Goal: Navigation & Orientation: Understand site structure

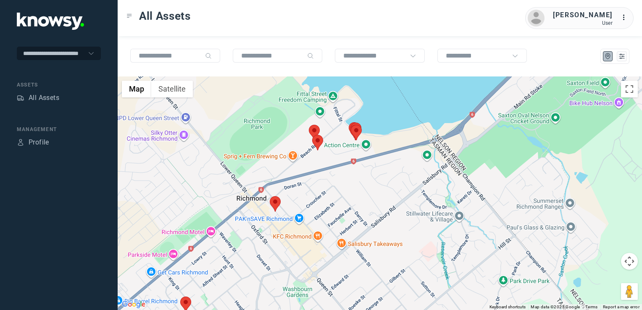
click at [274, 203] on img at bounding box center [275, 204] width 11 height 16
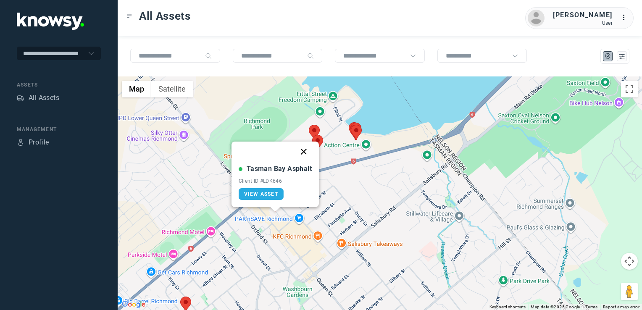
click at [304, 152] on button "Close" at bounding box center [304, 152] width 20 height 20
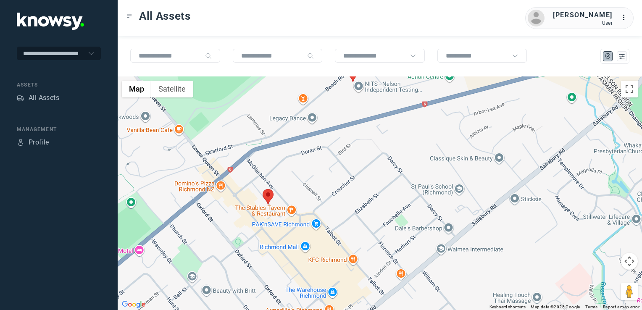
click at [363, 233] on div "To navigate, press the arrow keys." at bounding box center [380, 194] width 525 height 234
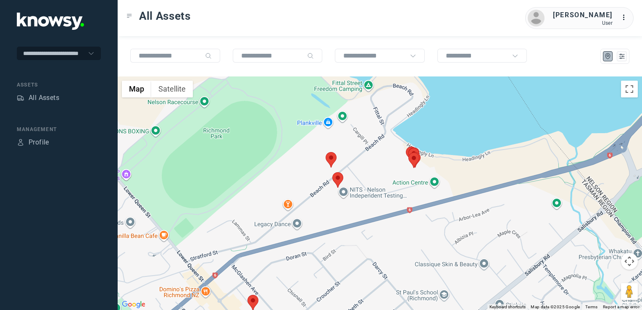
click at [486, 243] on div at bounding box center [380, 194] width 525 height 234
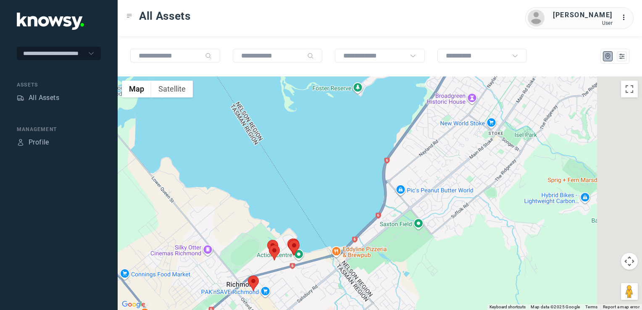
drag, startPoint x: 579, startPoint y: 219, endPoint x: 358, endPoint y: 245, distance: 222.3
click at [358, 245] on div at bounding box center [380, 194] width 525 height 234
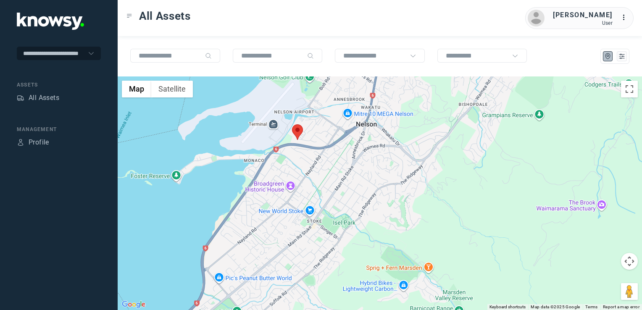
click at [294, 132] on img at bounding box center [297, 132] width 11 height 16
click at [293, 131] on img at bounding box center [297, 132] width 11 height 16
click at [296, 128] on img at bounding box center [297, 132] width 11 height 16
click at [297, 130] on img at bounding box center [297, 134] width 11 height 16
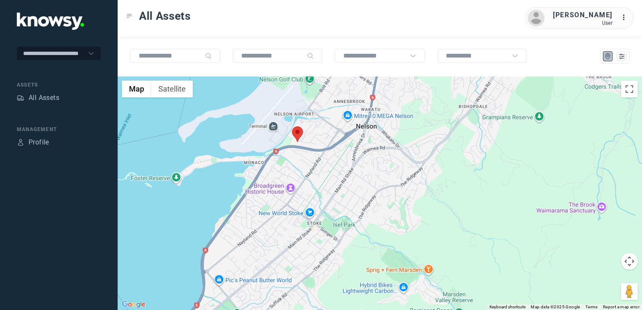
click at [298, 132] on img at bounding box center [297, 135] width 11 height 16
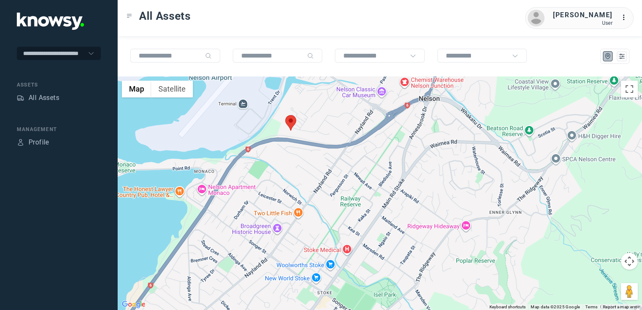
click at [291, 122] on img at bounding box center [290, 123] width 11 height 16
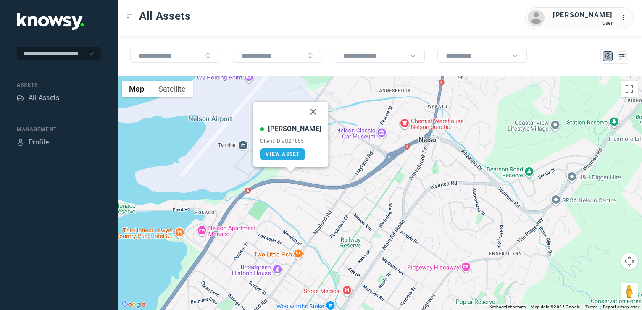
drag, startPoint x: 308, startPoint y: 110, endPoint x: 301, endPoint y: 135, distance: 26.2
click at [308, 110] on button "Close" at bounding box center [314, 112] width 20 height 20
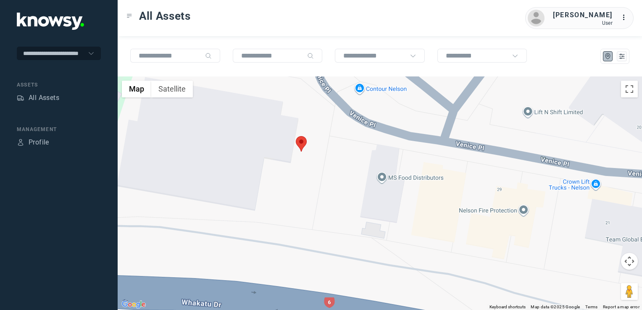
drag, startPoint x: 286, startPoint y: 151, endPoint x: 304, endPoint y: 211, distance: 63.3
click at [304, 211] on div at bounding box center [380, 194] width 525 height 234
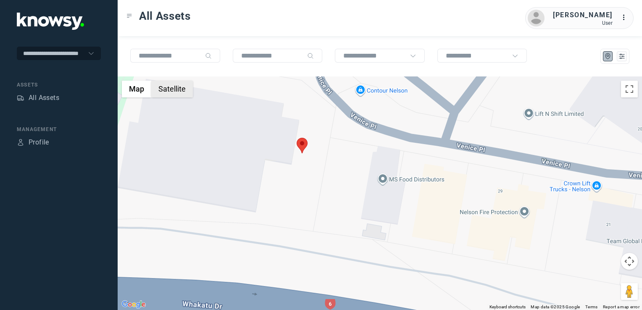
click at [167, 91] on button "Satellite" at bounding box center [172, 89] width 42 height 17
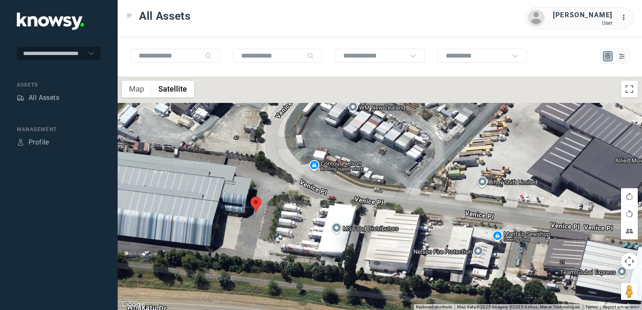
drag, startPoint x: 326, startPoint y: 159, endPoint x: 292, endPoint y: 219, distance: 68.4
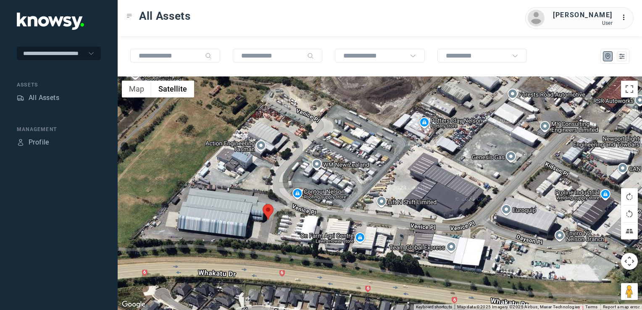
drag, startPoint x: 296, startPoint y: 217, endPoint x: 322, endPoint y: 220, distance: 25.4
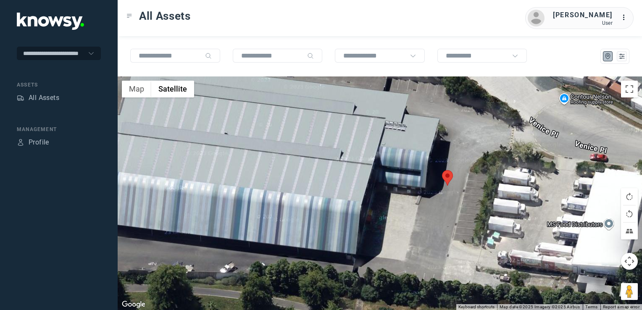
drag, startPoint x: 263, startPoint y: 184, endPoint x: 421, endPoint y: 211, distance: 160.3
click at [425, 209] on div at bounding box center [380, 194] width 525 height 234
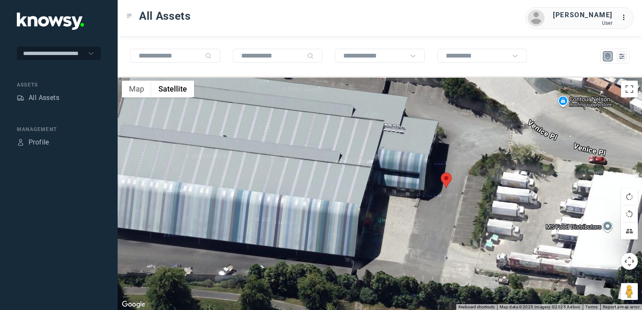
drag, startPoint x: 380, startPoint y: 215, endPoint x: 378, endPoint y: 245, distance: 29.5
click at [378, 245] on div at bounding box center [380, 194] width 525 height 234
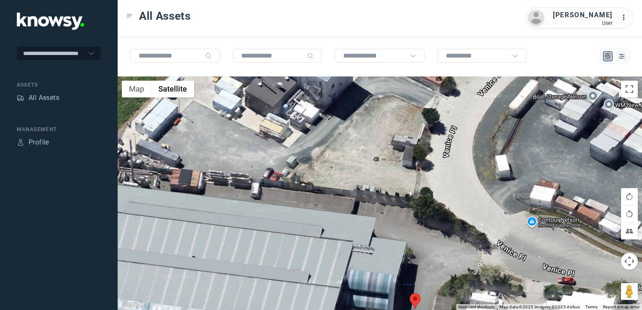
drag, startPoint x: 407, startPoint y: 191, endPoint x: 388, endPoint y: 253, distance: 64.6
click at [388, 253] on div at bounding box center [380, 194] width 525 height 234
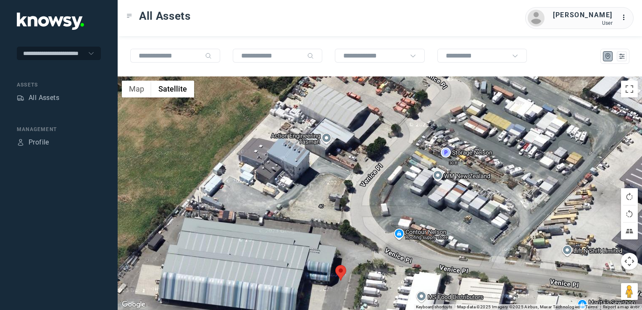
drag, startPoint x: 381, startPoint y: 256, endPoint x: 332, endPoint y: 251, distance: 49.0
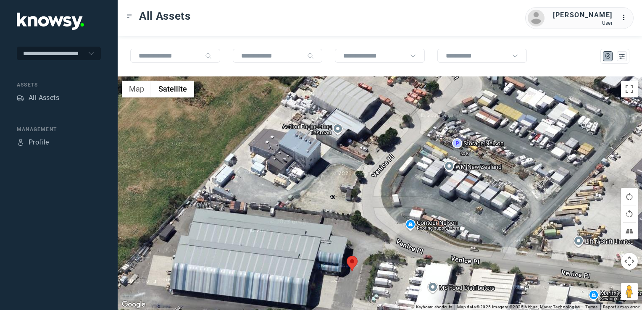
drag, startPoint x: 362, startPoint y: 233, endPoint x: 373, endPoint y: 219, distance: 17.1
click at [365, 226] on div at bounding box center [380, 194] width 525 height 234
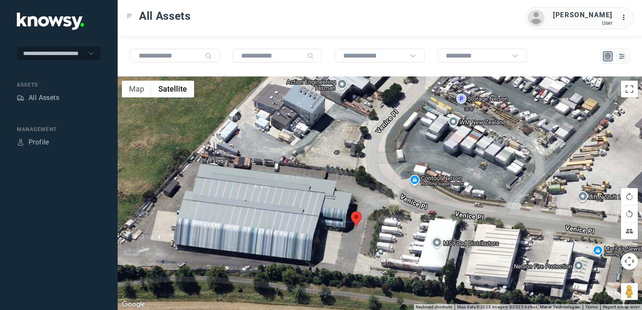
drag, startPoint x: 359, startPoint y: 236, endPoint x: 388, endPoint y: 225, distance: 31.4
click at [386, 226] on div at bounding box center [380, 194] width 525 height 234
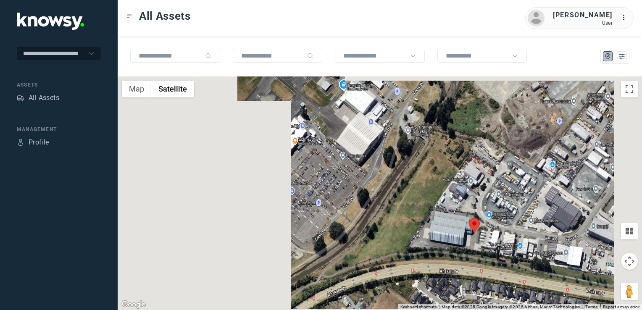
drag, startPoint x: 532, startPoint y: 218, endPoint x: 508, endPoint y: 218, distance: 24.0
click at [516, 221] on div at bounding box center [380, 194] width 525 height 234
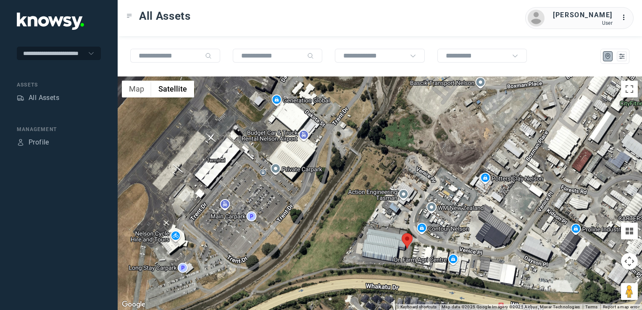
drag, startPoint x: 489, startPoint y: 222, endPoint x: 479, endPoint y: 216, distance: 11.1
click at [481, 218] on div at bounding box center [380, 194] width 525 height 234
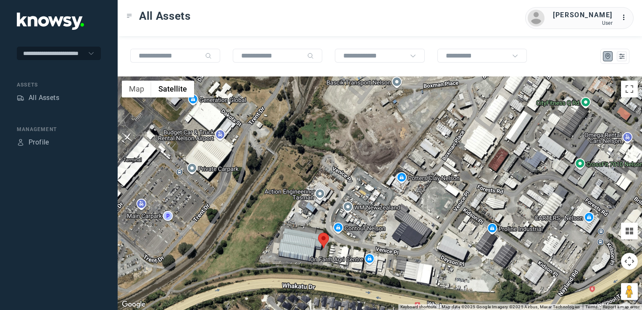
drag, startPoint x: 494, startPoint y: 214, endPoint x: 474, endPoint y: 216, distance: 19.9
click at [476, 216] on div at bounding box center [380, 194] width 525 height 234
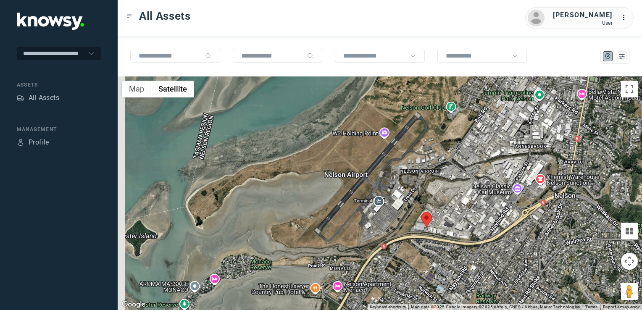
click at [490, 219] on div at bounding box center [380, 194] width 525 height 234
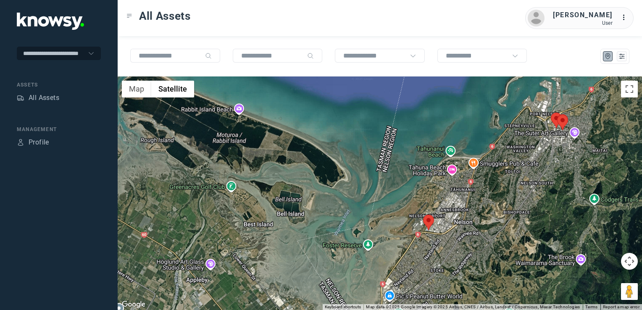
click at [481, 232] on div at bounding box center [380, 194] width 525 height 234
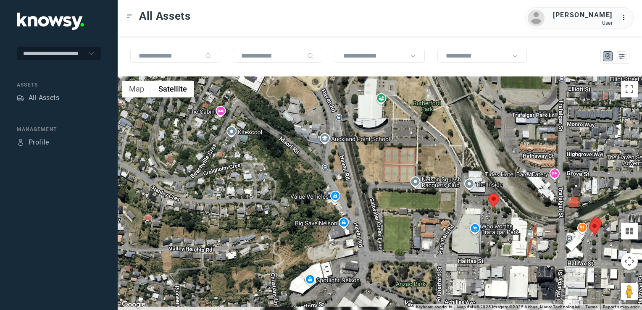
drag, startPoint x: 526, startPoint y: 208, endPoint x: 469, endPoint y: 175, distance: 65.6
click at [469, 175] on div at bounding box center [380, 194] width 525 height 234
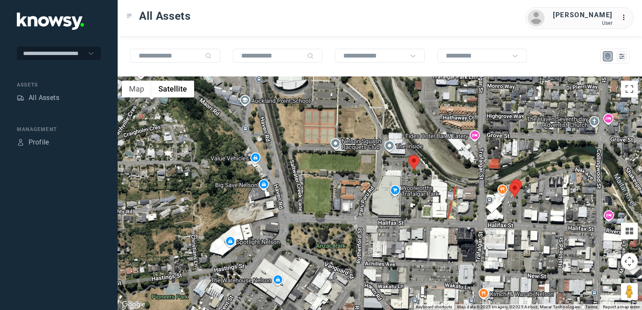
click at [414, 162] on img at bounding box center [414, 163] width 11 height 16
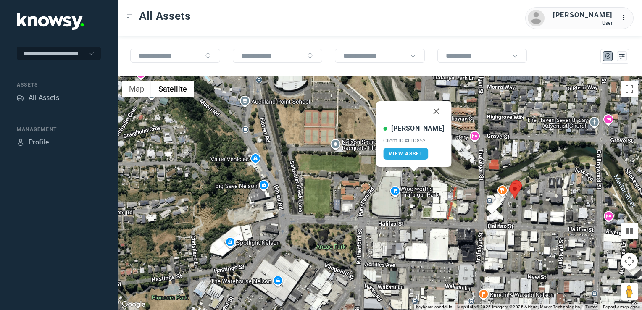
click at [431, 112] on button "Close" at bounding box center [437, 111] width 20 height 20
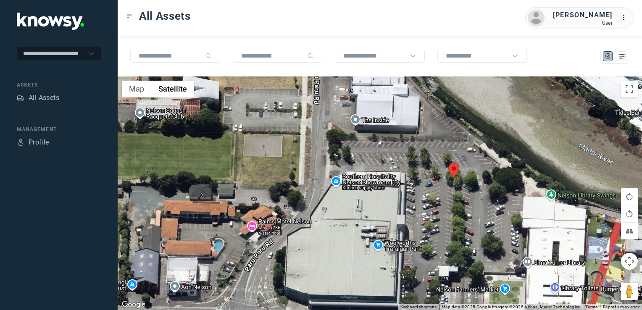
drag, startPoint x: 469, startPoint y: 197, endPoint x: 343, endPoint y: 193, distance: 126.2
click at [396, 195] on div "To navigate, press the arrow keys." at bounding box center [380, 194] width 525 height 234
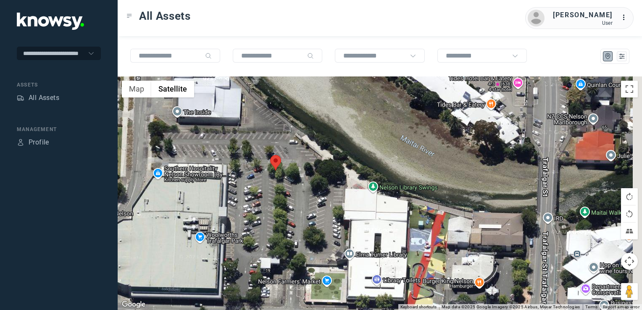
drag, startPoint x: 420, startPoint y: 196, endPoint x: 358, endPoint y: 195, distance: 62.7
click at [368, 192] on div at bounding box center [380, 194] width 525 height 234
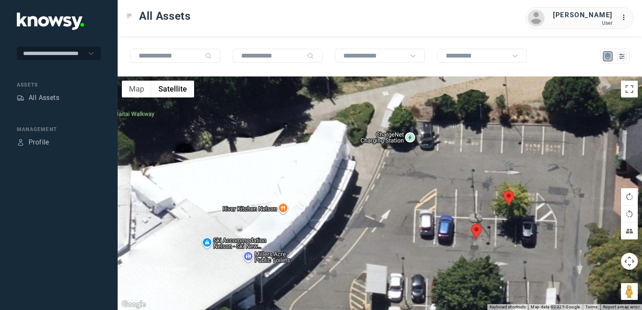
click at [476, 234] on img at bounding box center [476, 232] width 11 height 16
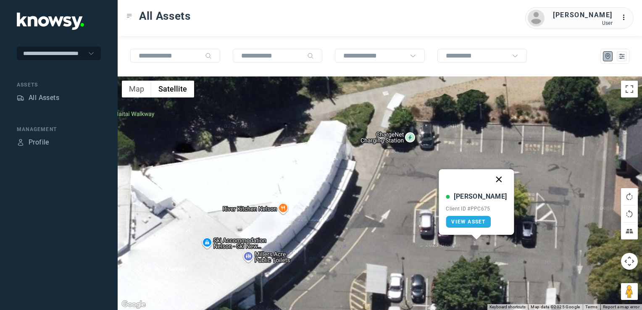
click at [489, 183] on button "Close" at bounding box center [499, 179] width 20 height 20
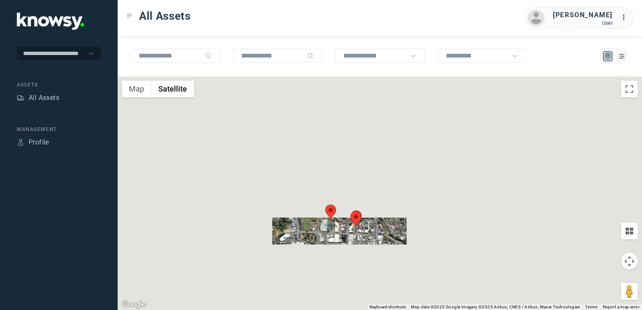
drag, startPoint x: 303, startPoint y: 269, endPoint x: 357, endPoint y: 195, distance: 92.1
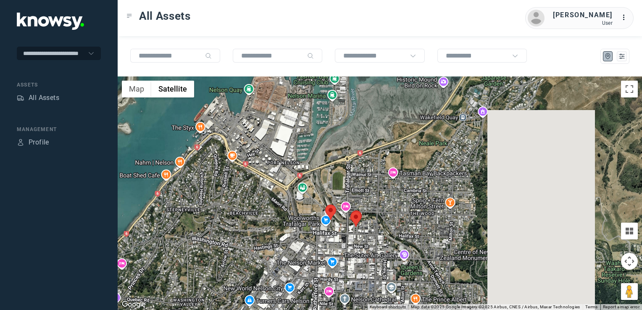
click at [345, 207] on div at bounding box center [380, 194] width 525 height 234
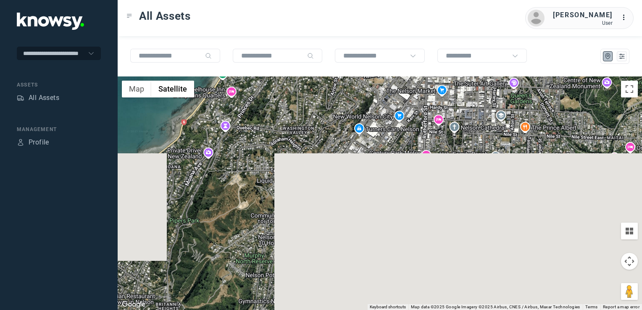
drag, startPoint x: 343, startPoint y: 243, endPoint x: 370, endPoint y: 187, distance: 62.2
click at [356, 204] on div at bounding box center [380, 194] width 525 height 234
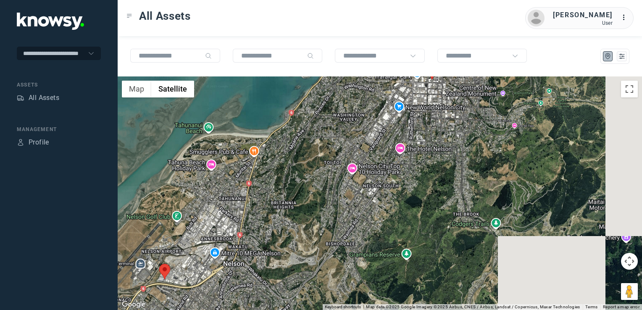
click at [296, 203] on div at bounding box center [380, 194] width 525 height 234
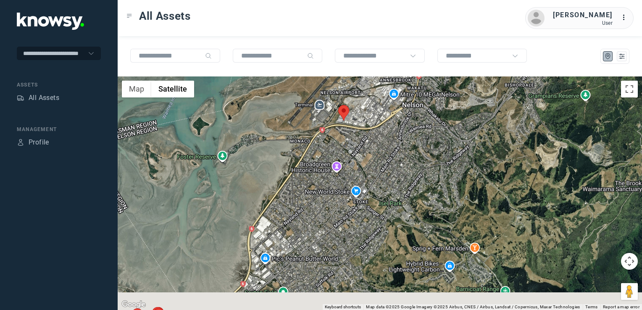
drag, startPoint x: 321, startPoint y: 214, endPoint x: 380, endPoint y: 182, distance: 67.0
click at [348, 188] on div at bounding box center [380, 194] width 525 height 234
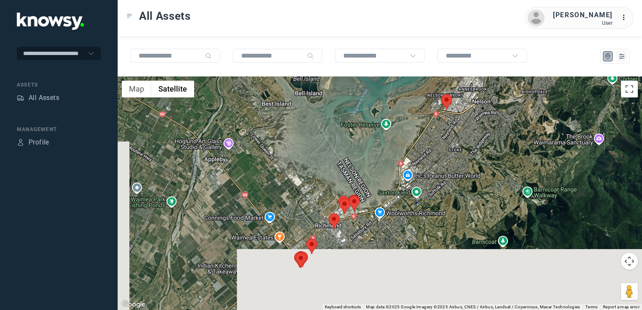
drag, startPoint x: 335, startPoint y: 219, endPoint x: 417, endPoint y: 169, distance: 95.8
click at [380, 193] on div at bounding box center [642, 193] width 525 height 0
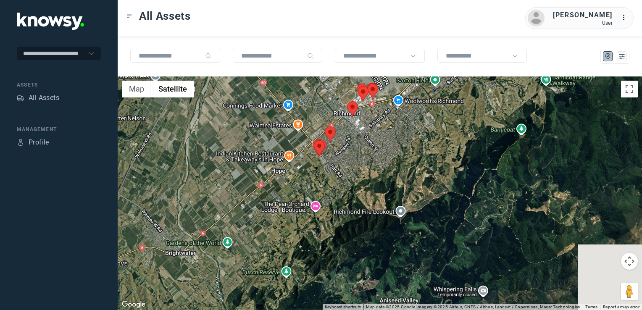
drag, startPoint x: 403, startPoint y: 209, endPoint x: 201, endPoint y: 176, distance: 204.4
